Goal: Entertainment & Leisure: Consume media (video, audio)

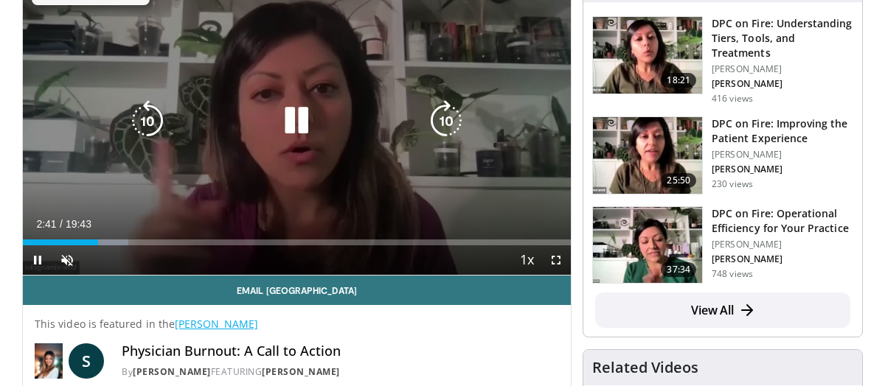
scroll to position [74, 0]
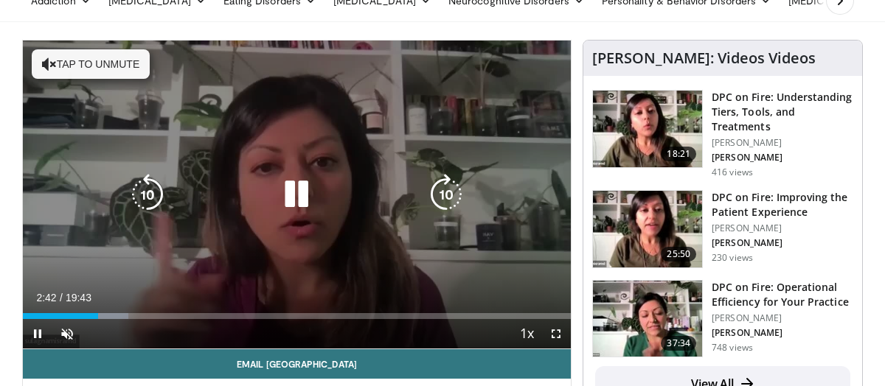
click at [129, 63] on button "Tap to unmute" at bounding box center [91, 63] width 118 height 29
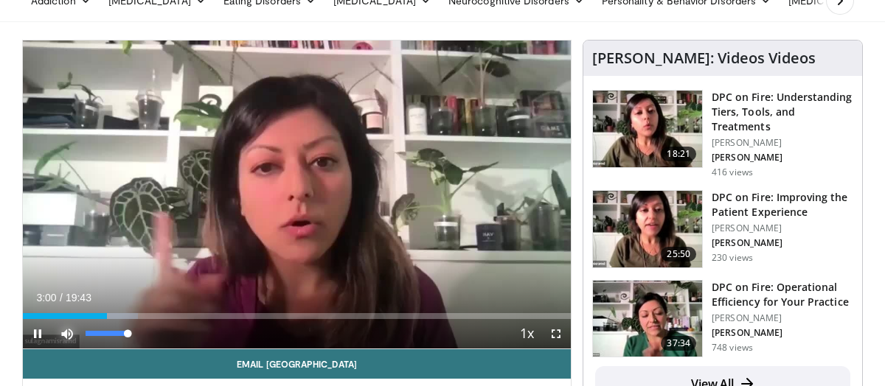
click at [72, 329] on span "Video Player" at bounding box center [66, 333] width 29 height 29
